Goal: Task Accomplishment & Management: Manage account settings

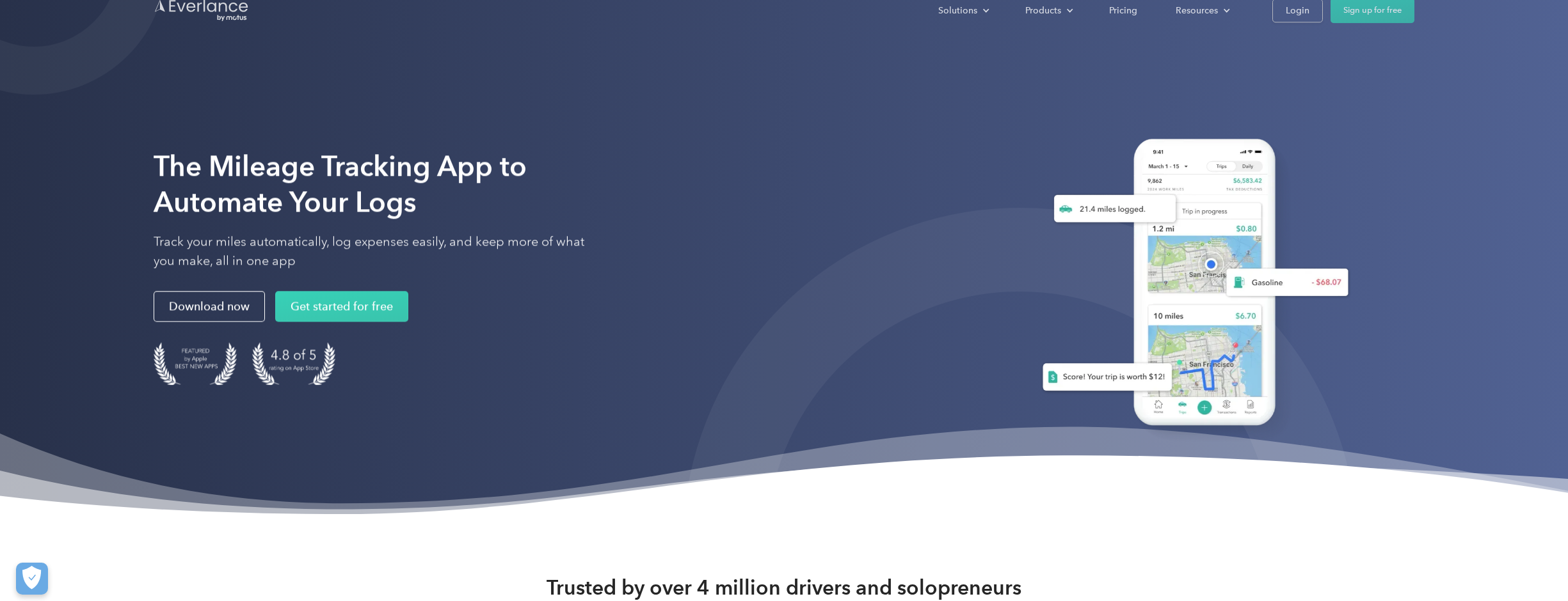
click at [887, 195] on div "The Mileage Tracking App to Automate Your Logs Track your miles automatically, …" at bounding box center [784, 277] width 1261 height 391
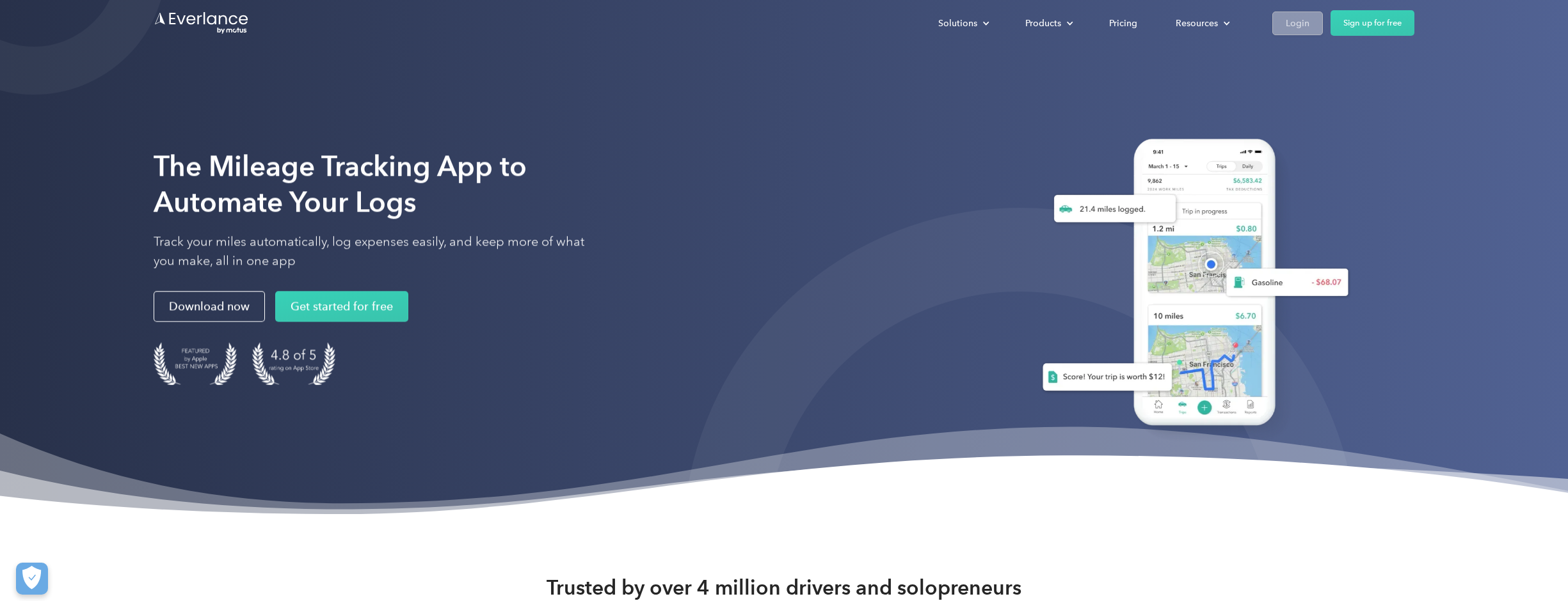
click at [1292, 25] on div "Login" at bounding box center [1297, 24] width 24 height 16
click at [1297, 23] on div "Login" at bounding box center [1297, 24] width 24 height 16
click at [933, 150] on div "The Mileage Tracking App to Automate Your Logs Track your miles automatically, …" at bounding box center [784, 277] width 1261 height 391
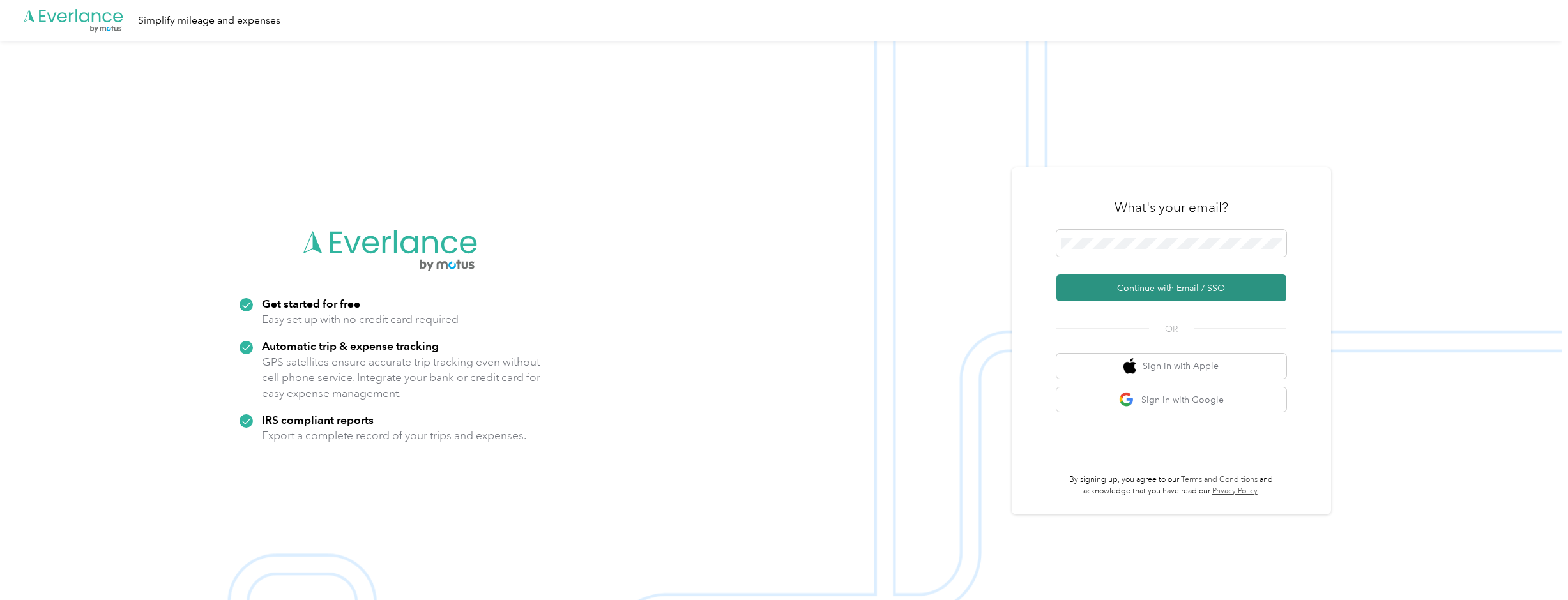
click at [1177, 291] on button "Continue with Email / SSO" at bounding box center [1171, 287] width 230 height 27
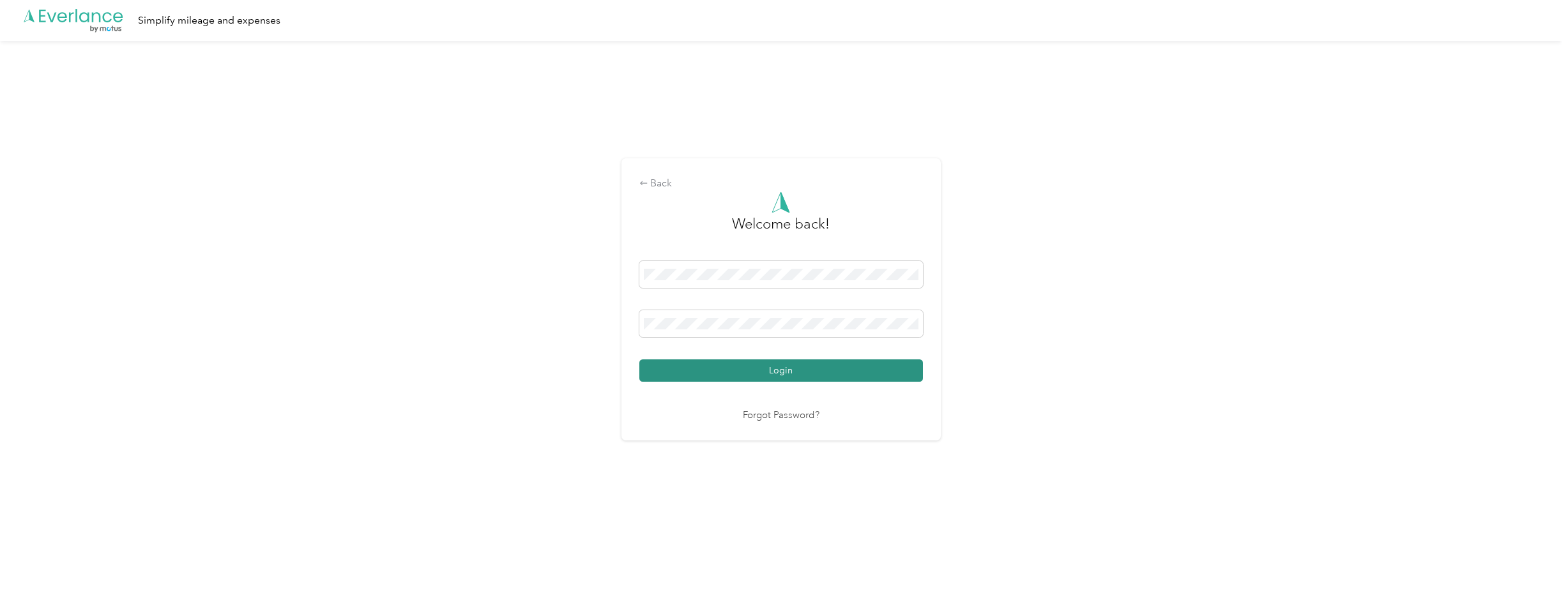
click at [789, 373] on button "Login" at bounding box center [781, 370] width 283 height 22
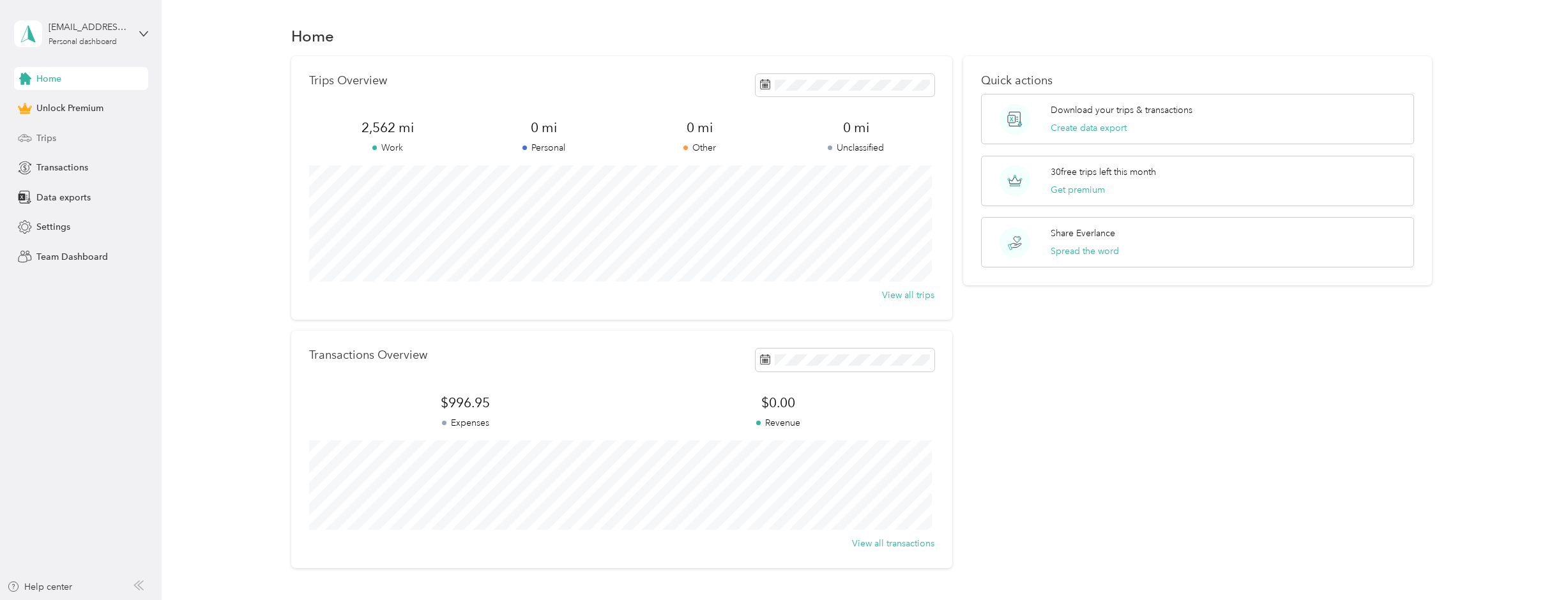
click at [53, 140] on span "Trips" at bounding box center [46, 138] width 20 height 13
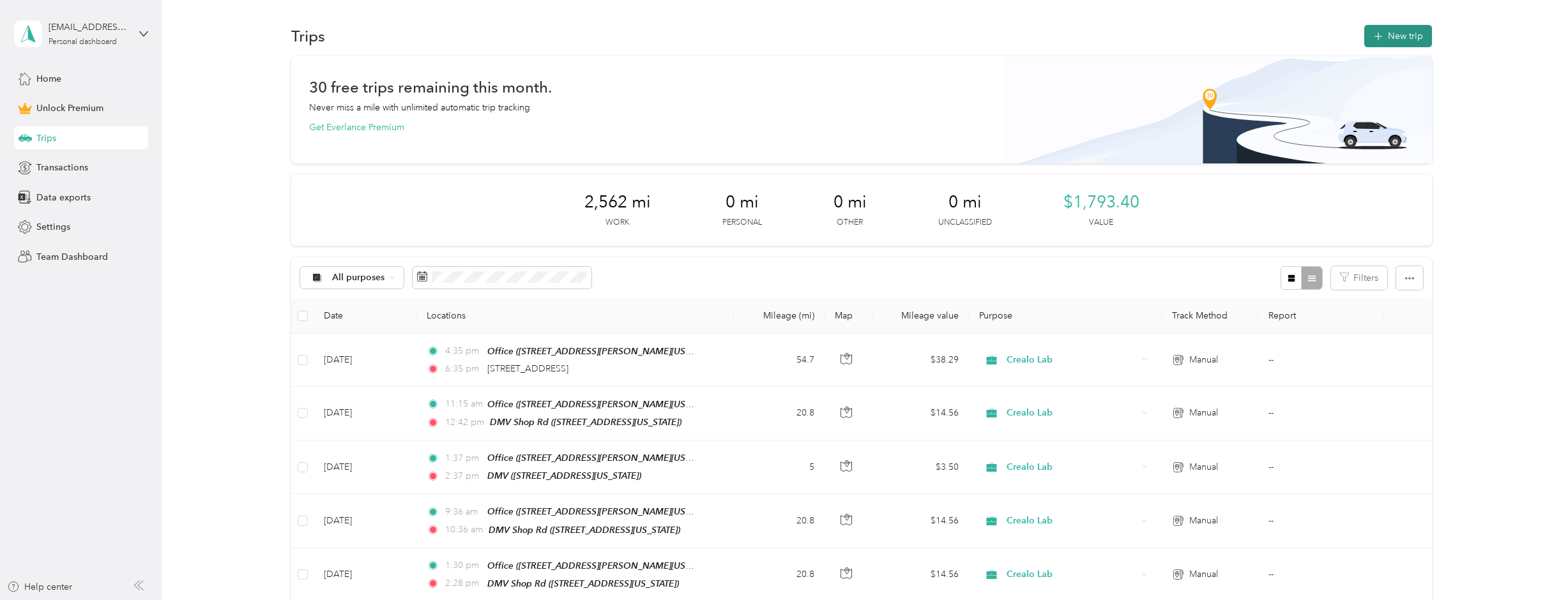
click at [1407, 33] on button "New trip" at bounding box center [1398, 35] width 68 height 22
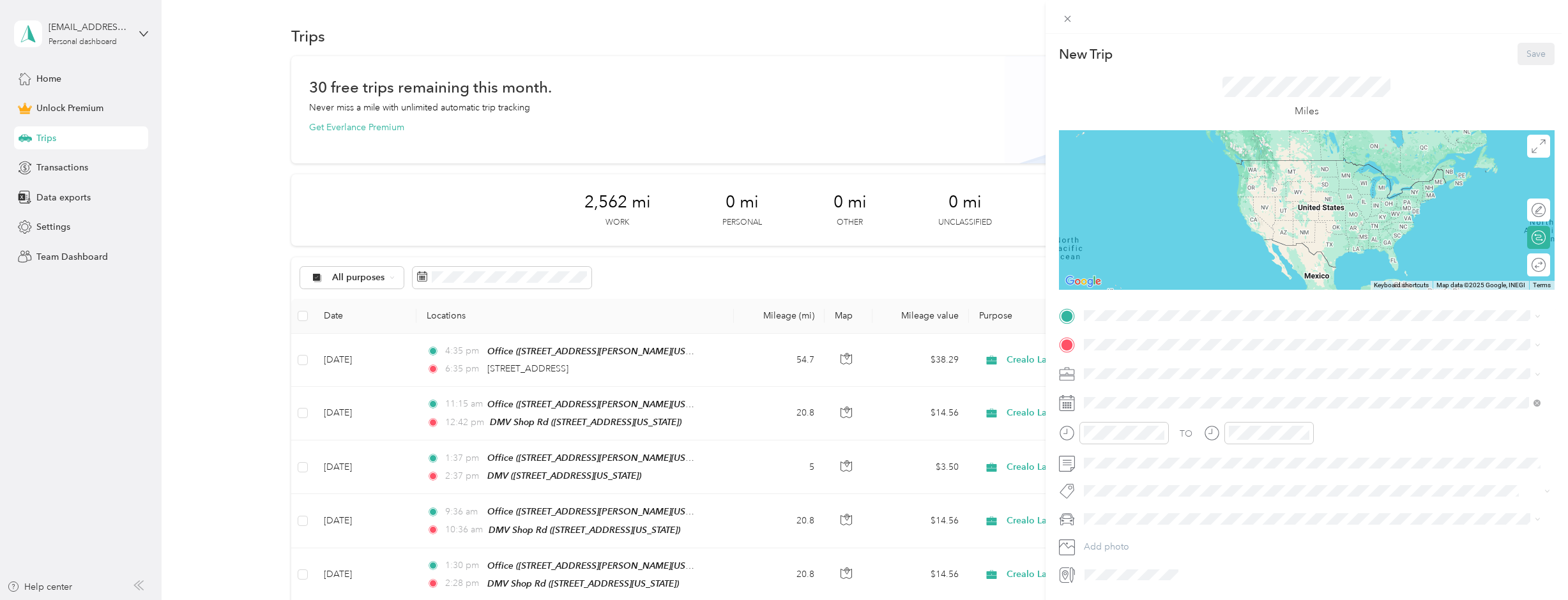
click at [1212, 373] on div "Office [STREET_ADDRESS][PERSON_NAME][US_STATE]" at bounding box center [1207, 374] width 199 height 27
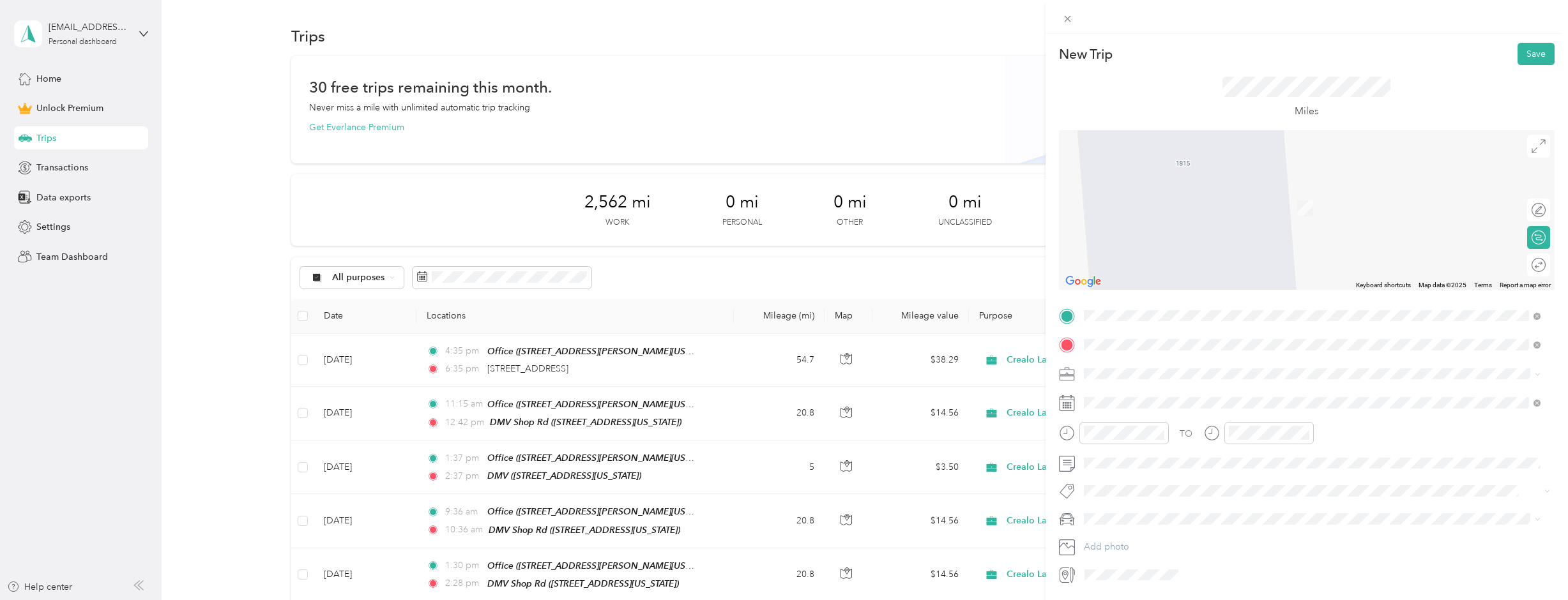
click at [1210, 442] on div "DMV Shop Rd [STREET_ADDRESS][US_STATE]" at bounding box center [1172, 443] width 128 height 27
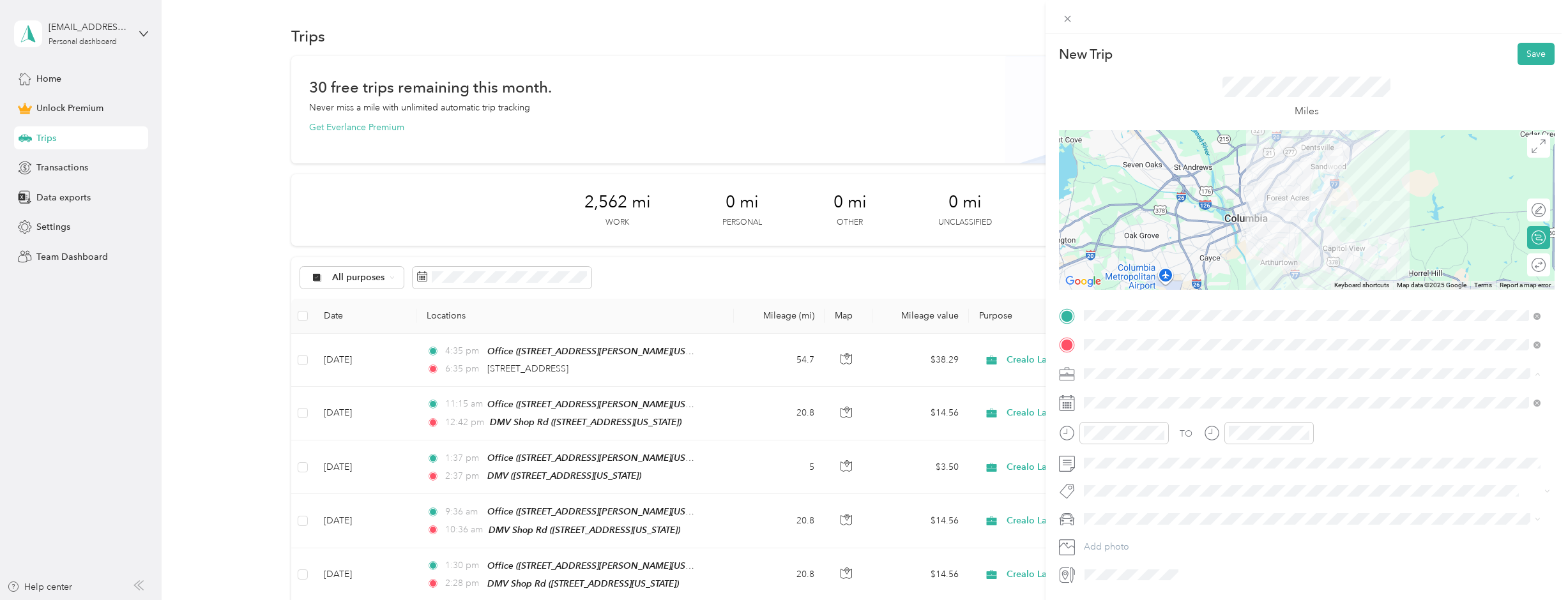
click at [1118, 443] on li "Crealo Lab" at bounding box center [1312, 440] width 466 height 22
click at [1093, 349] on div "09" at bounding box center [1096, 347] width 30 height 18
click at [1176, 257] on div "AM" at bounding box center [1169, 263] width 30 height 18
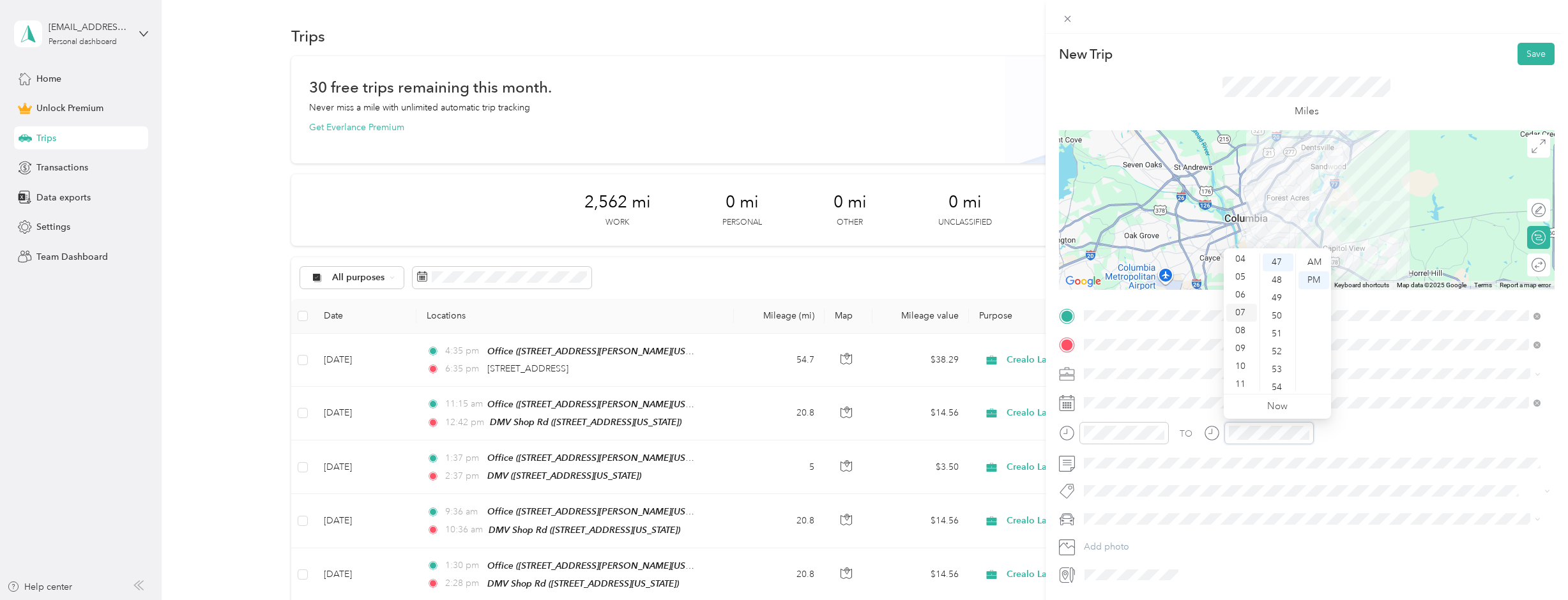
scroll to position [77, 0]
click at [1240, 365] on div "10" at bounding box center [1241, 365] width 30 height 18
click at [1278, 270] on div "33" at bounding box center [1277, 268] width 30 height 18
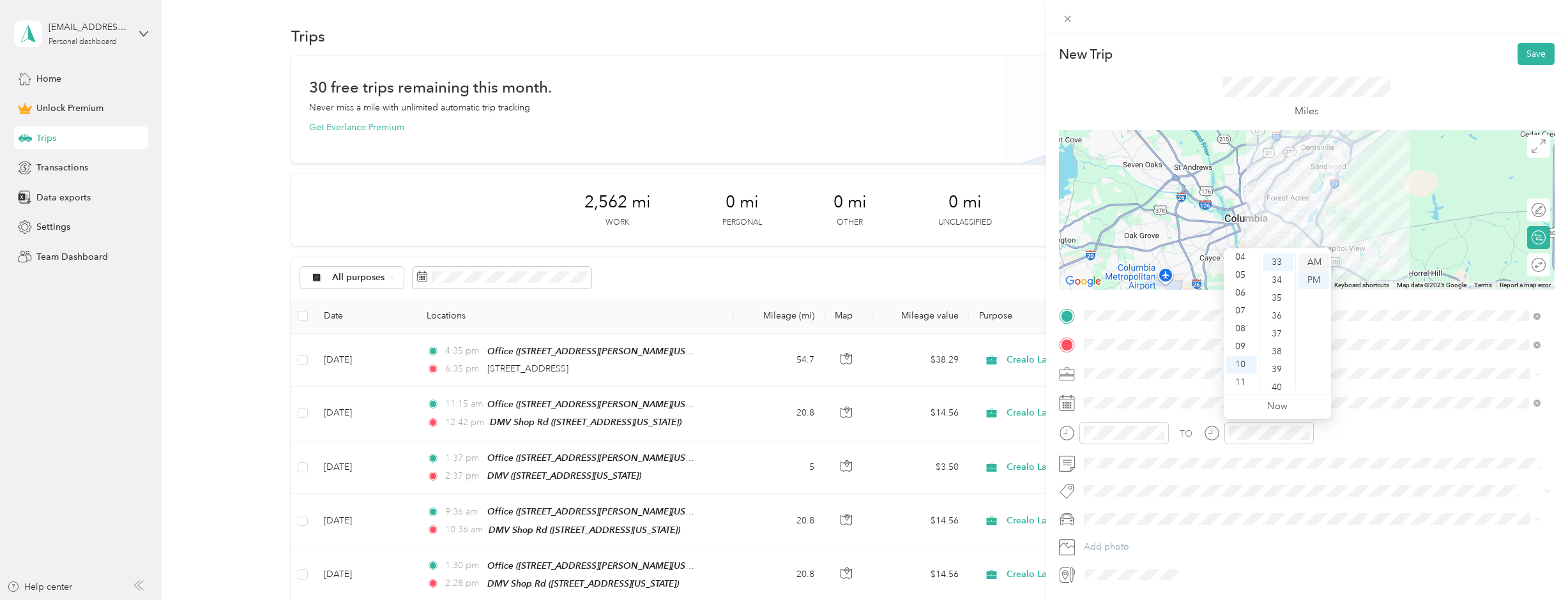
click at [1323, 261] on div "AM" at bounding box center [1313, 263] width 30 height 18
click at [1379, 435] on div "TO" at bounding box center [1306, 438] width 495 height 31
click at [1530, 264] on div at bounding box center [1532, 265] width 27 height 13
click at [1535, 56] on button "Save" at bounding box center [1535, 53] width 37 height 22
